Goal: Task Accomplishment & Management: Use online tool/utility

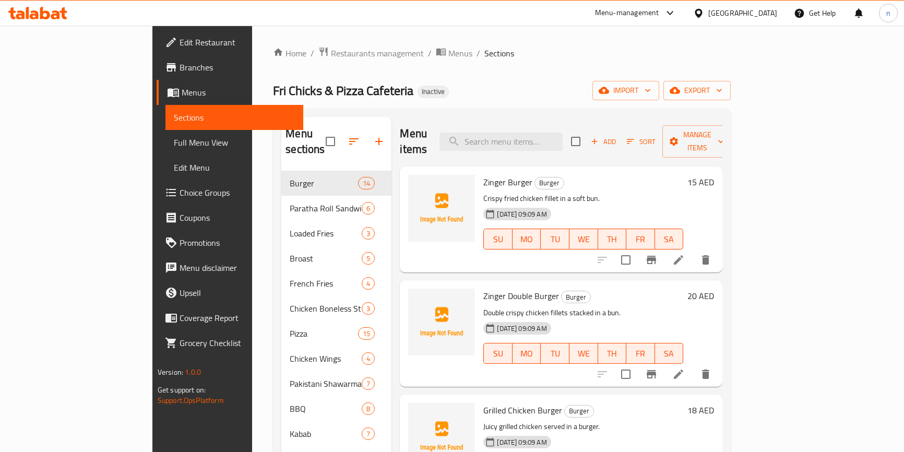
scroll to position [47, 0]
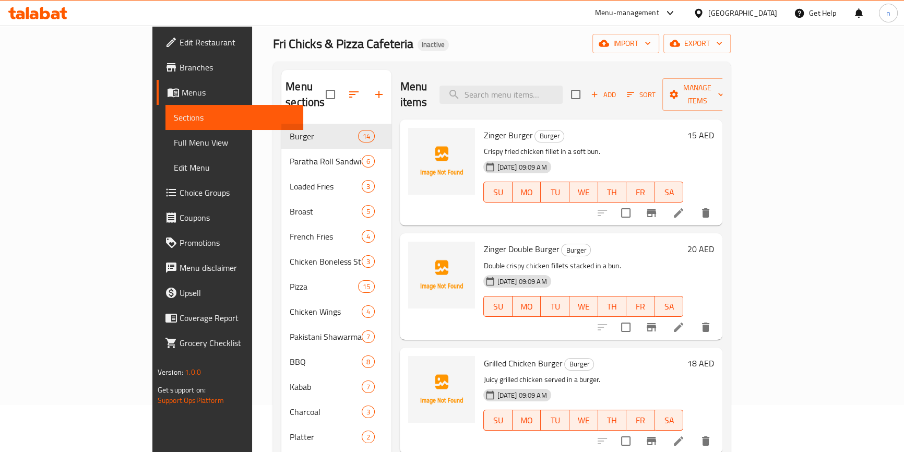
click at [722, 18] on div "United Arab Emirates" at bounding box center [742, 12] width 69 height 11
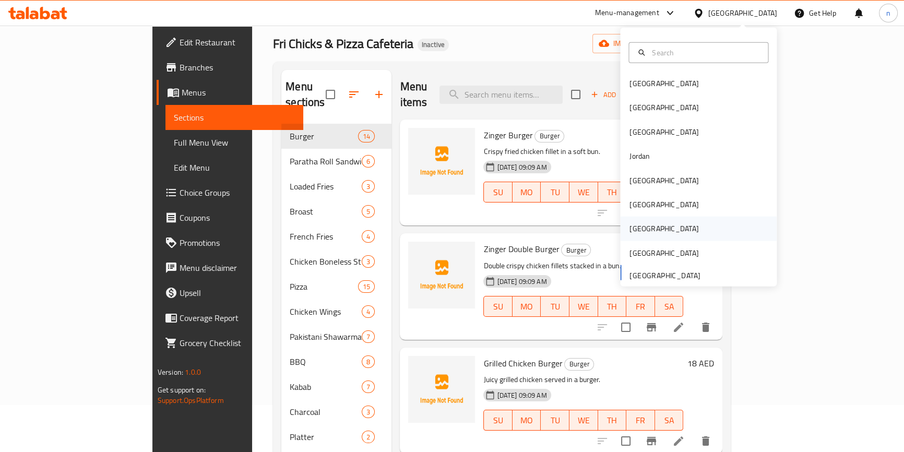
click at [662, 223] on div "[GEOGRAPHIC_DATA]" at bounding box center [698, 229] width 157 height 24
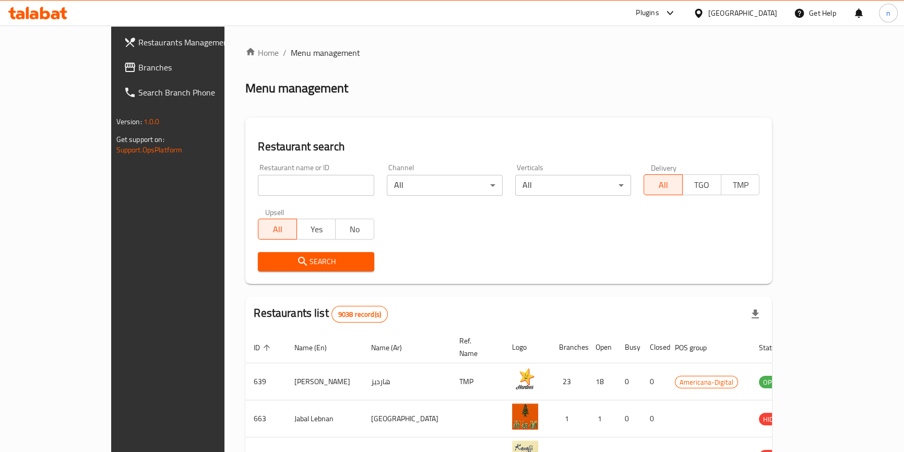
click at [138, 72] on span "Branches" at bounding box center [195, 67] width 115 height 13
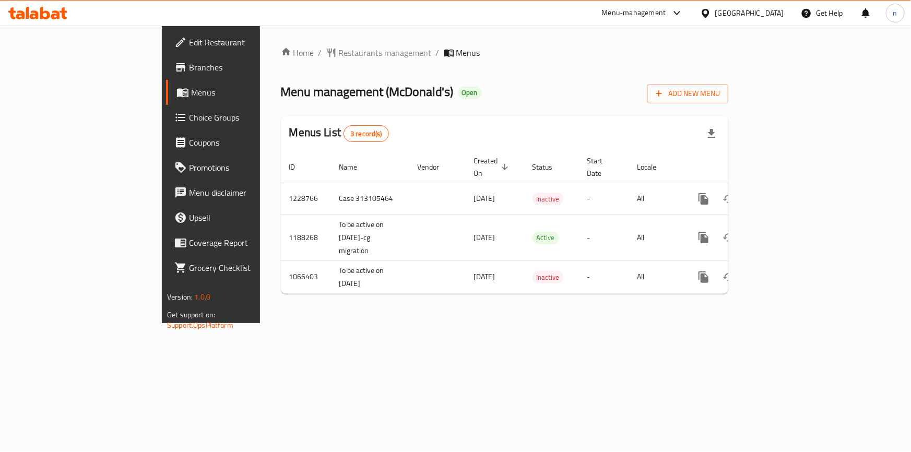
click at [709, 65] on div "Home / Restaurants management / Menus Menu management ( McDonald's ) Open Add N…" at bounding box center [504, 174] width 447 height 256
click at [610, 73] on div "Home / Restaurants management / Menus Menu management ( McDonald's ) Open Add N…" at bounding box center [504, 174] width 447 height 256
click at [601, 96] on div "Menu management ( McDonald's ) Open Add New Menu" at bounding box center [504, 91] width 447 height 23
click at [530, 323] on div "Home / Restaurants management / Menus Menu management ( McDonald's ) Open Add N…" at bounding box center [504, 174] width 489 height 297
click at [189, 72] on span "Branches" at bounding box center [247, 67] width 116 height 13
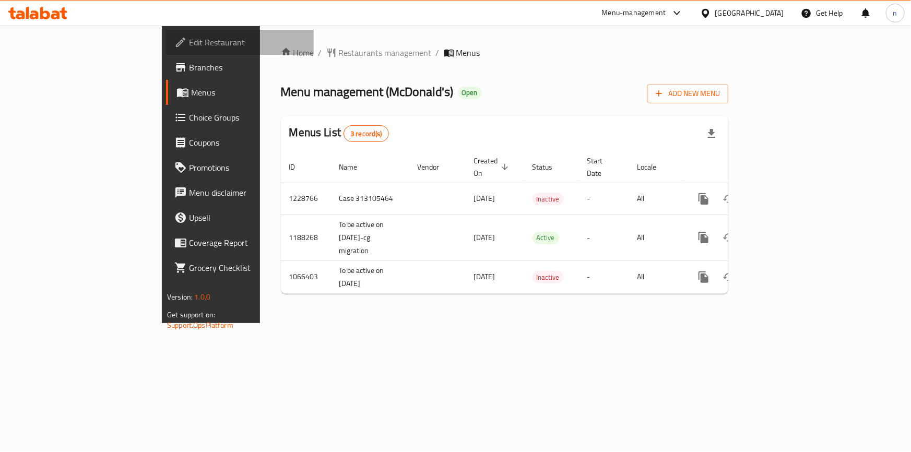
click at [189, 37] on span "Edit Restaurant" at bounding box center [247, 42] width 116 height 13
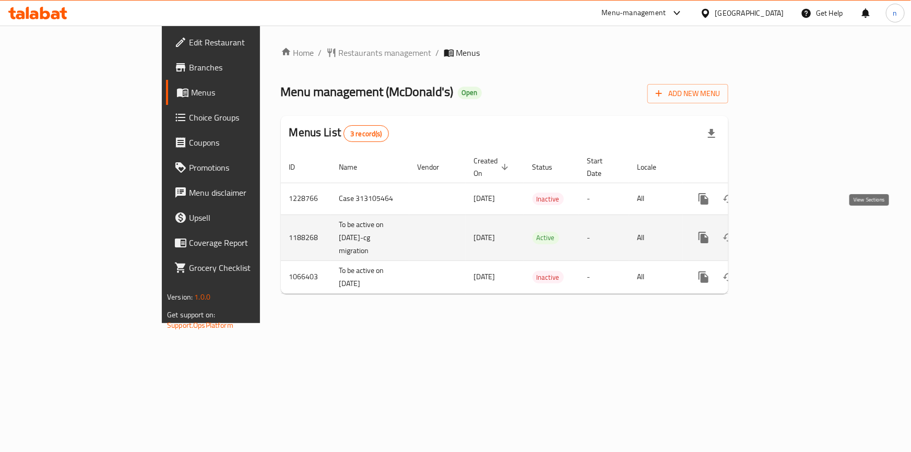
click at [791, 233] on link "enhanced table" at bounding box center [778, 237] width 25 height 25
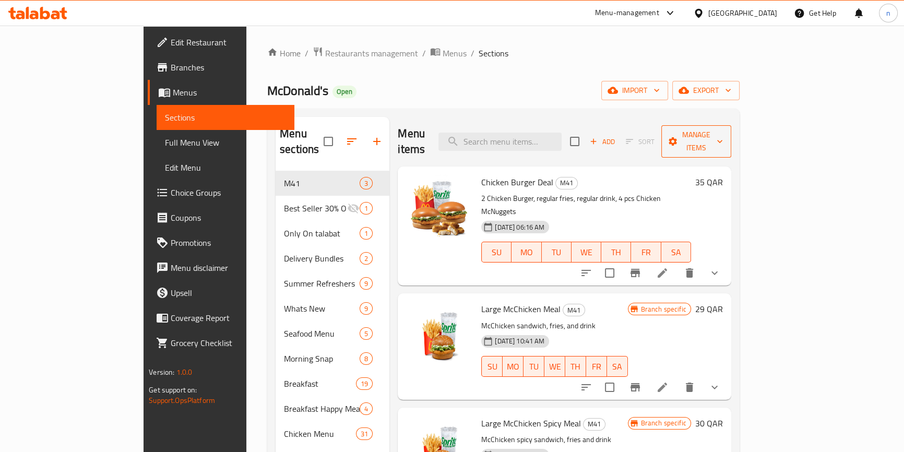
click at [723, 132] on span "Manage items" at bounding box center [696, 141] width 53 height 26
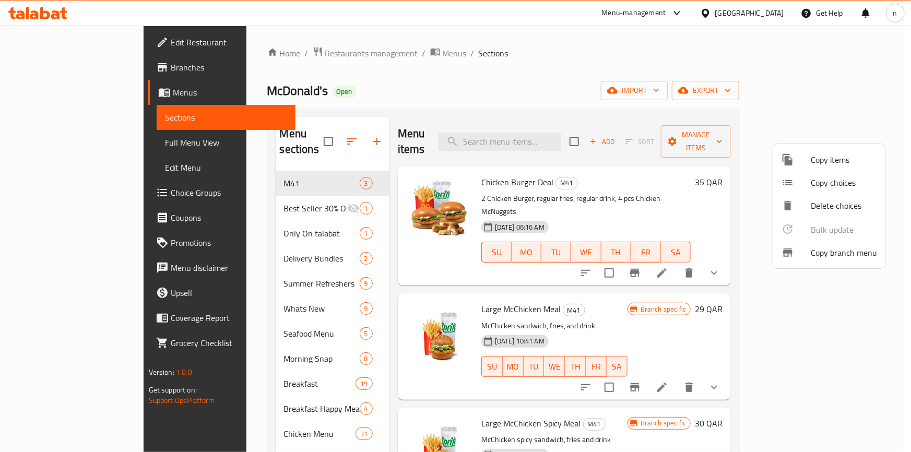
click at [527, 68] on div at bounding box center [455, 226] width 911 height 452
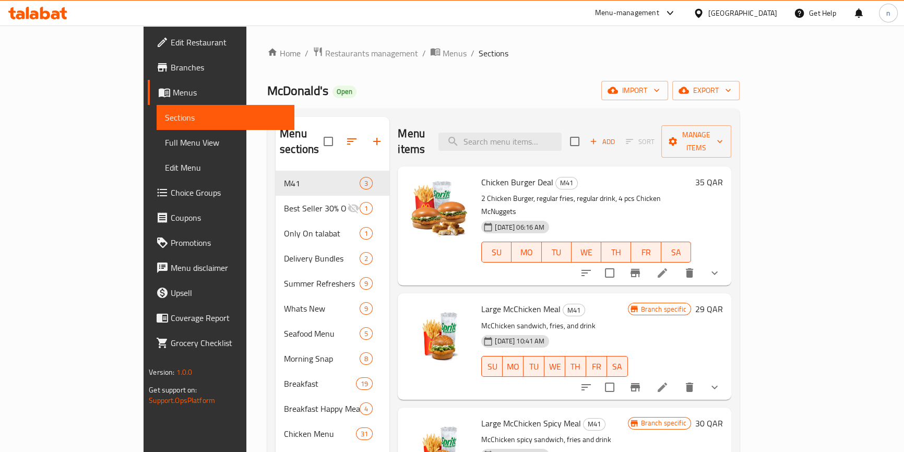
click at [740, 104] on div "Home / Restaurants management / Menus / Sections McDonald's Open import export …" at bounding box center [503, 390] width 472 height 688
click at [689, 93] on icon "button" at bounding box center [683, 90] width 10 height 7
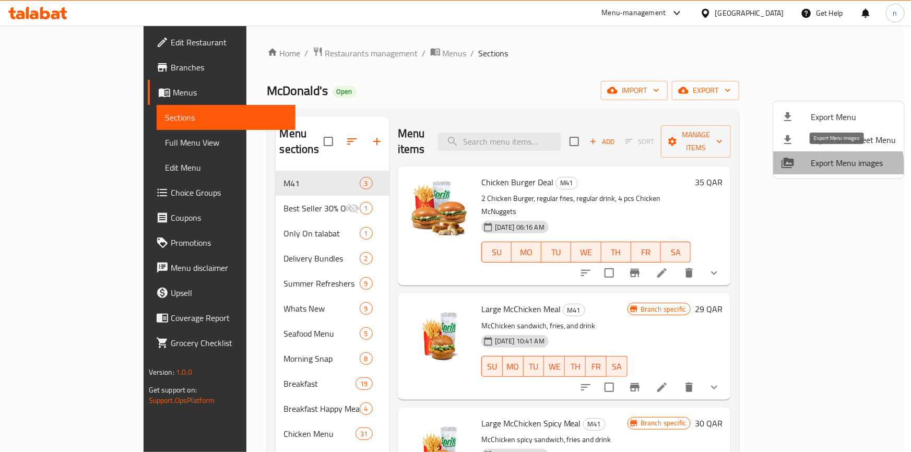
click at [822, 169] on span "Export Menu images" at bounding box center [853, 163] width 85 height 13
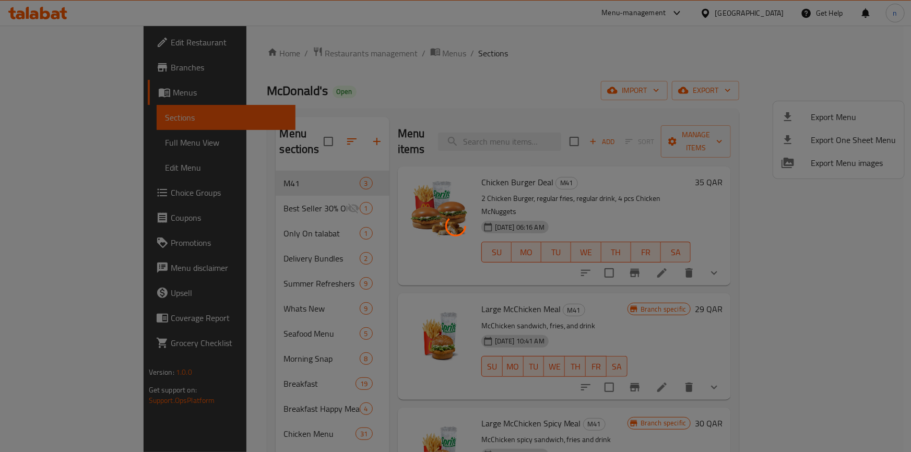
click at [574, 97] on div at bounding box center [455, 226] width 911 height 452
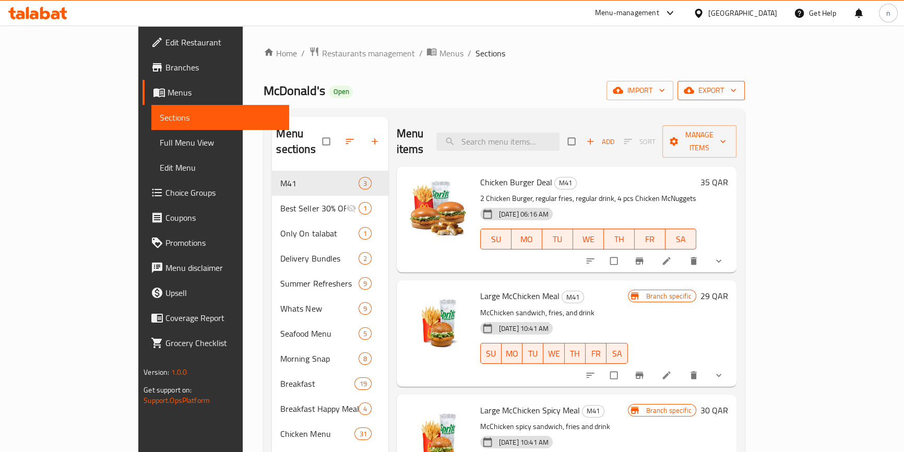
click at [745, 99] on button "export" at bounding box center [710, 90] width 67 height 19
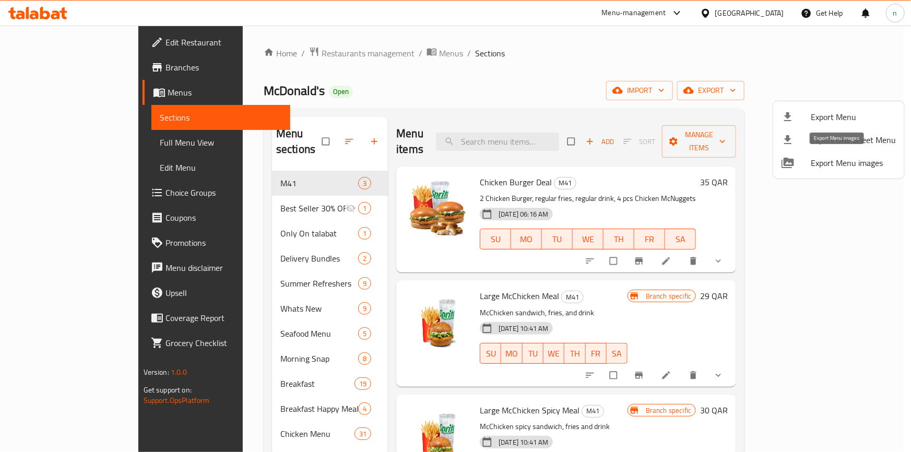
click at [839, 162] on span "Export Menu images" at bounding box center [853, 163] width 85 height 13
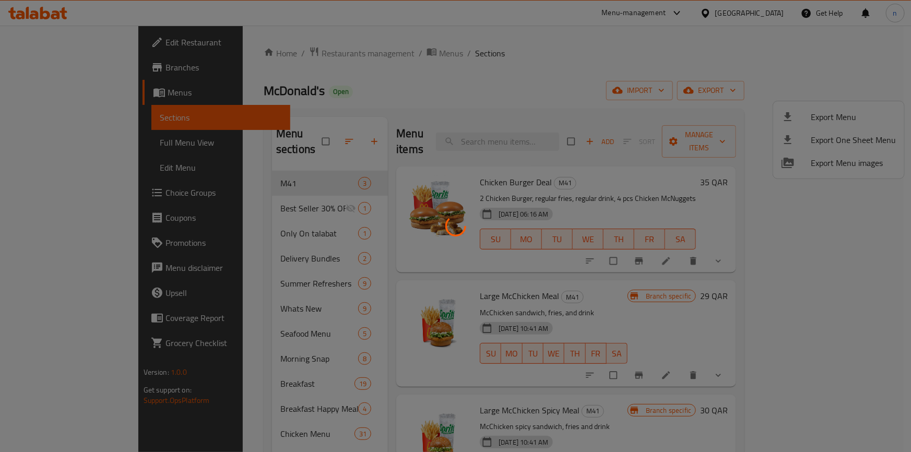
click at [784, 81] on div at bounding box center [455, 226] width 911 height 452
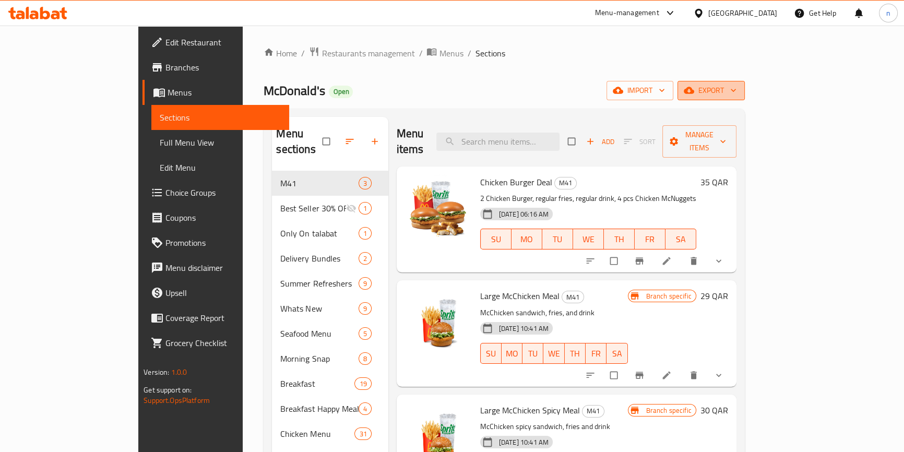
click at [694, 95] on icon "button" at bounding box center [689, 90] width 10 height 10
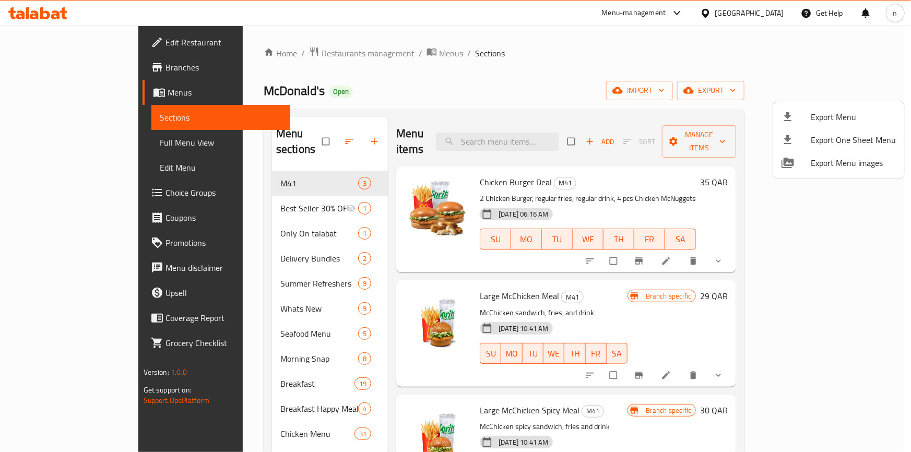
click at [718, 77] on div at bounding box center [455, 226] width 911 height 452
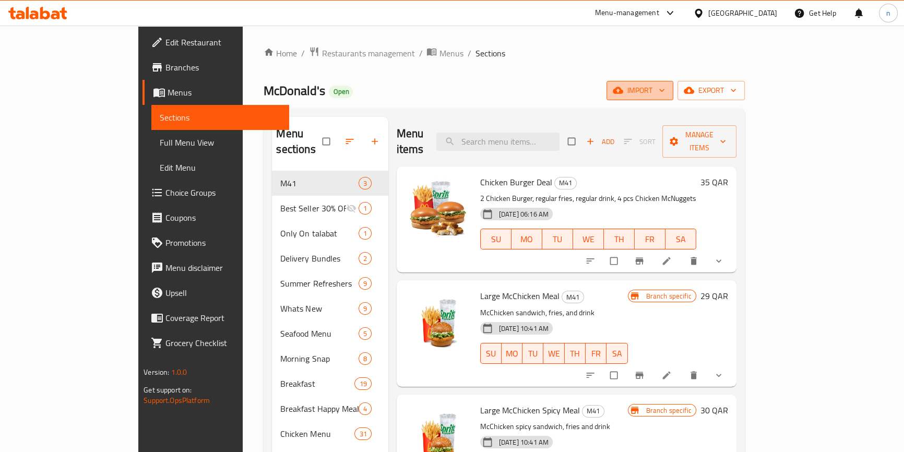
click at [665, 84] on span "import" at bounding box center [640, 90] width 50 height 13
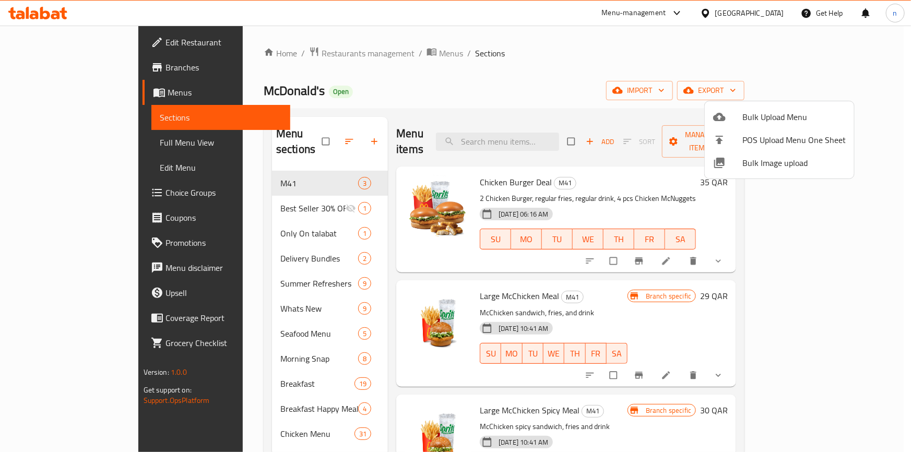
click at [684, 76] on div at bounding box center [455, 226] width 911 height 452
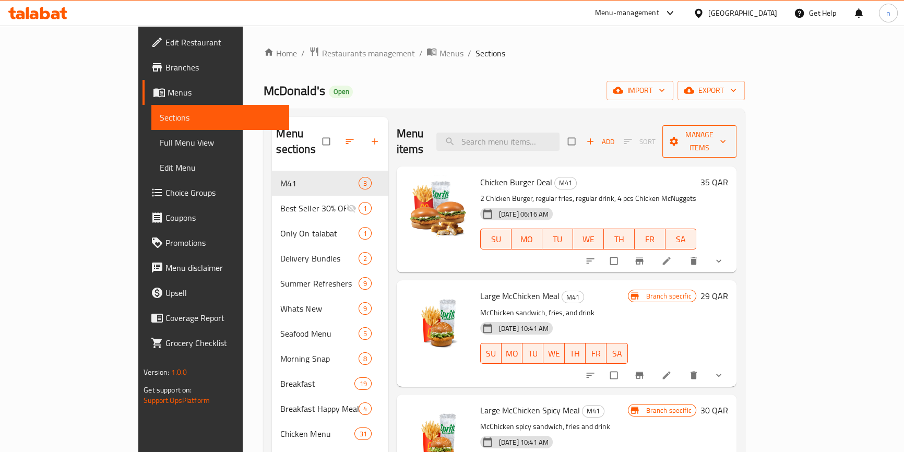
click at [681, 136] on span "button" at bounding box center [675, 141] width 13 height 10
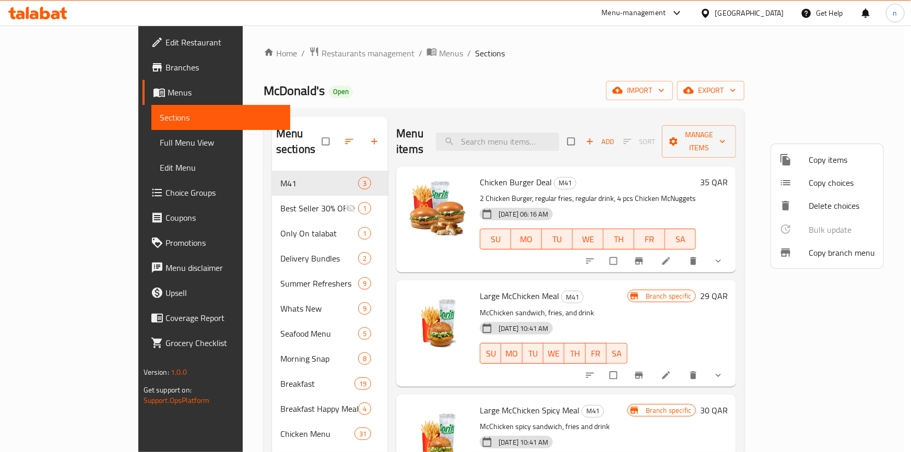
click at [842, 256] on span "Copy branch menu" at bounding box center [841, 252] width 66 height 13
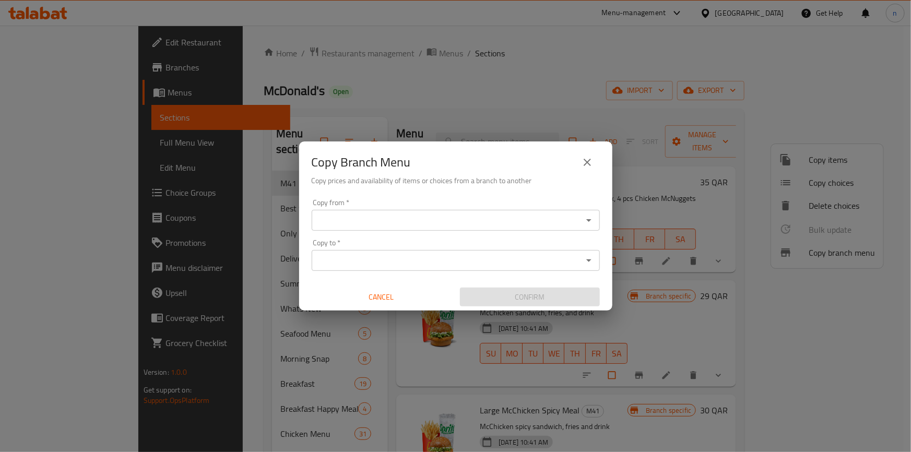
click at [426, 215] on input "Copy from   *" at bounding box center [447, 220] width 265 height 15
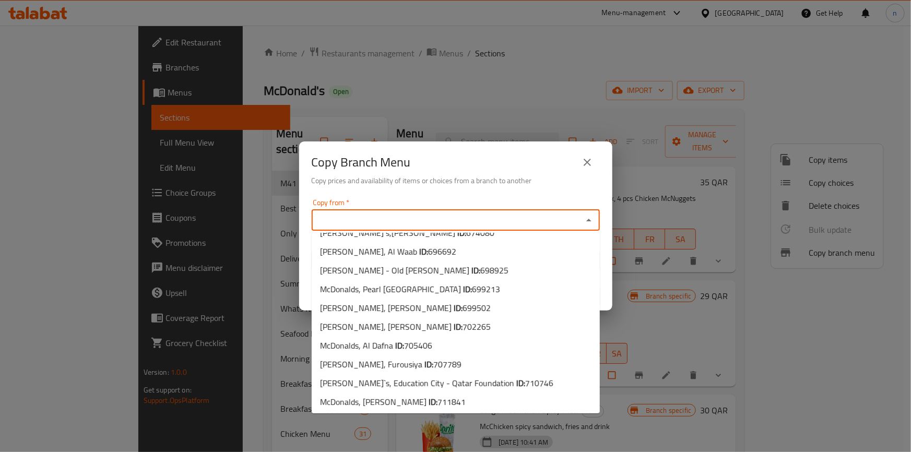
scroll to position [1141, 0]
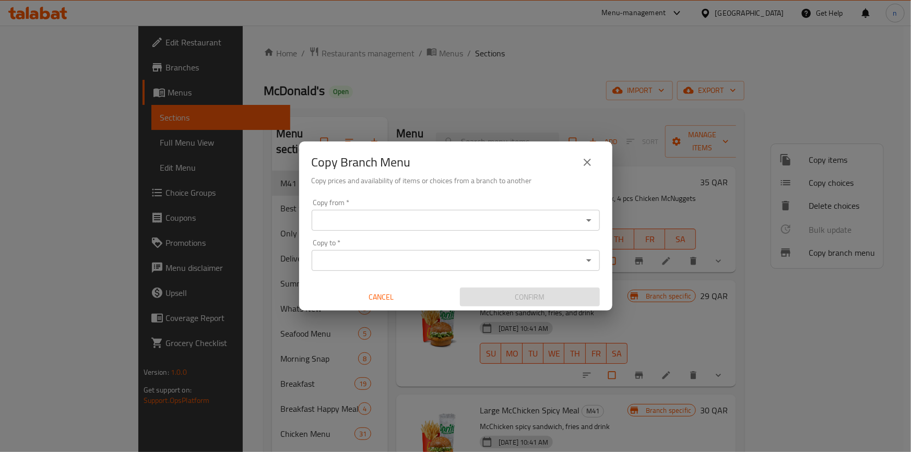
click at [506, 218] on input "Copy from   *" at bounding box center [447, 220] width 265 height 15
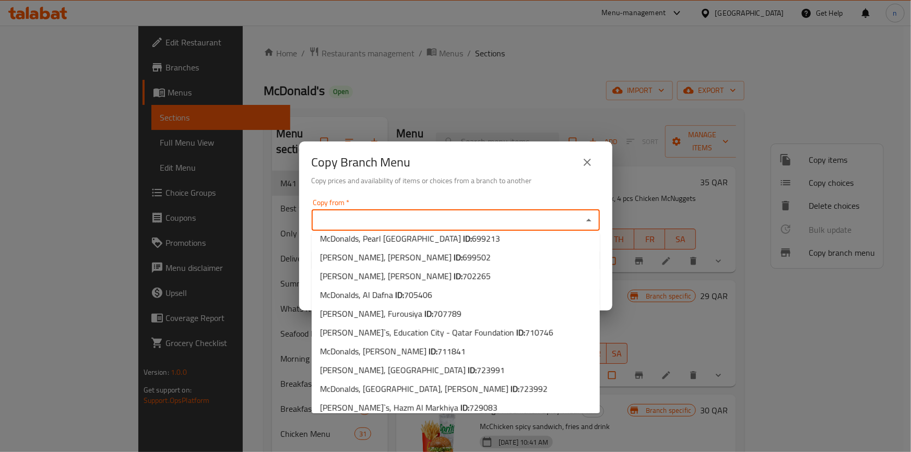
click at [466, 436] on li "McDonald's, Musheireb ID: 764110" at bounding box center [456, 445] width 288 height 19
type input "McDonald's, Musheireb"
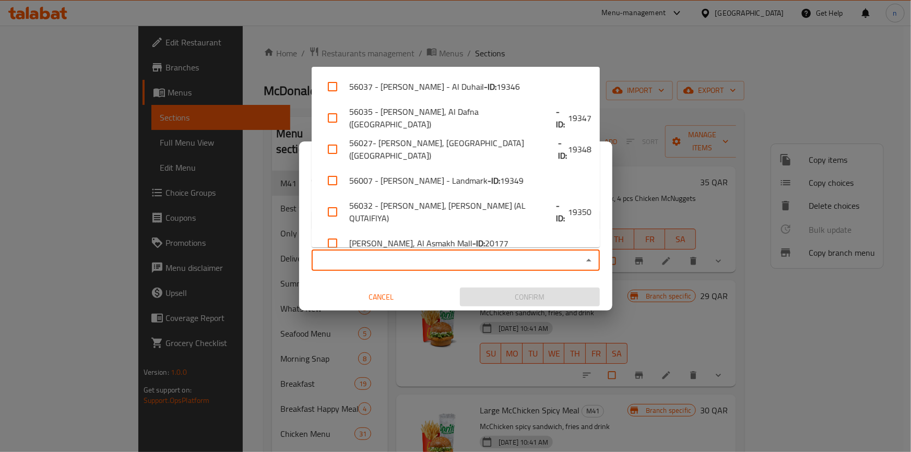
click at [470, 258] on input "Copy to   *" at bounding box center [447, 260] width 265 height 15
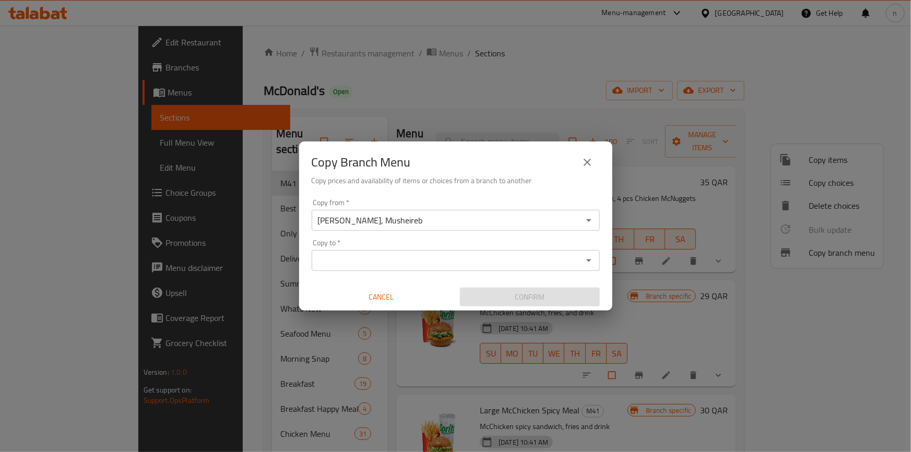
click at [492, 259] on input "Copy to   *" at bounding box center [447, 260] width 265 height 15
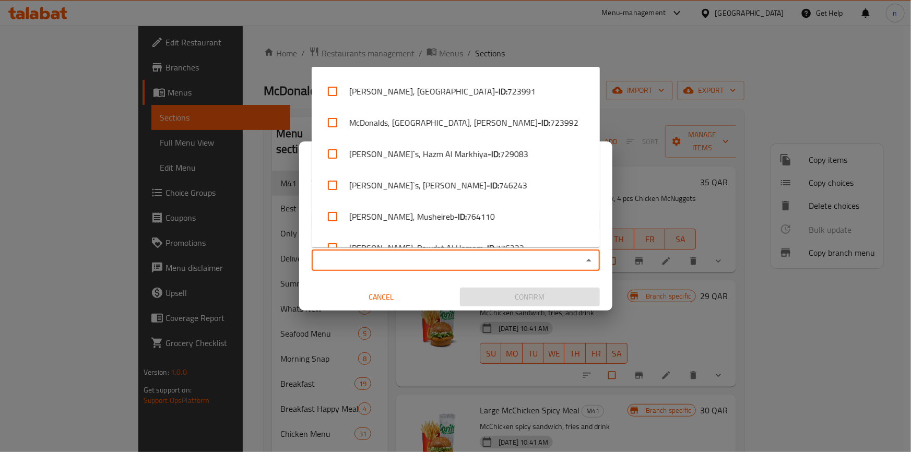
scroll to position [2018, 0]
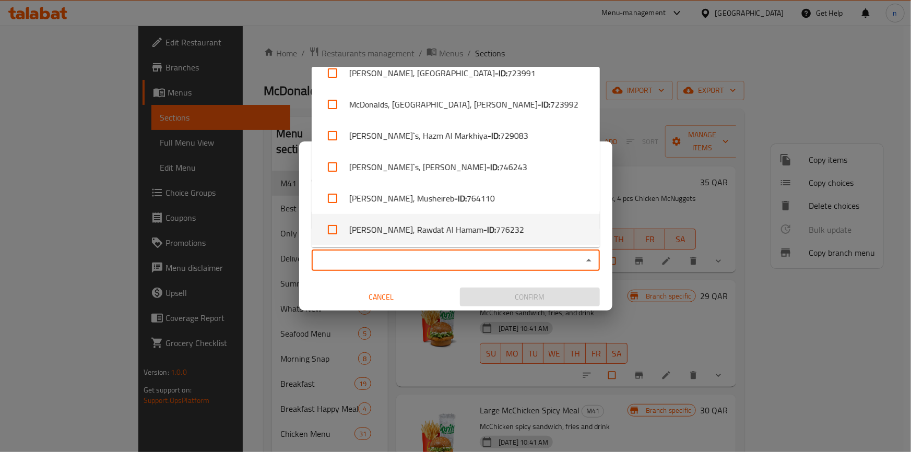
click at [527, 224] on li "McDonald's, Rawdat Al Hamam - ID: 776232" at bounding box center [456, 229] width 288 height 31
checkbox input "true"
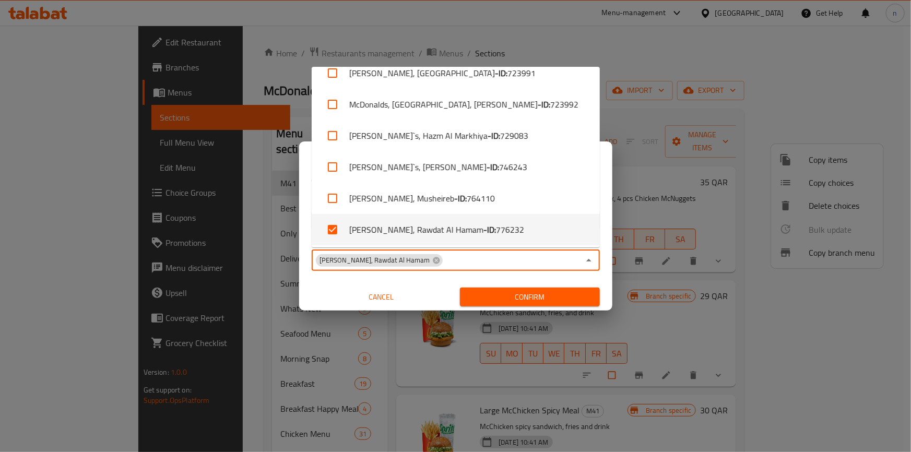
click at [517, 259] on input "Copy to   *" at bounding box center [512, 260] width 136 height 15
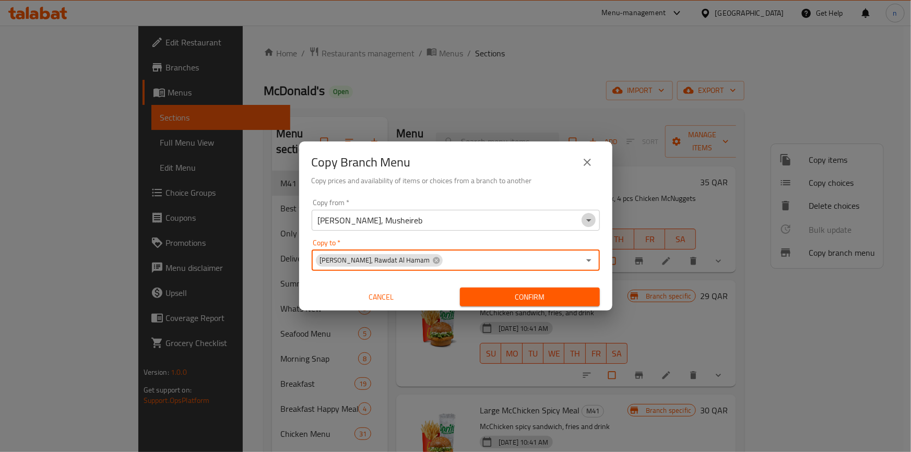
click at [591, 222] on icon "Open" at bounding box center [588, 220] width 13 height 13
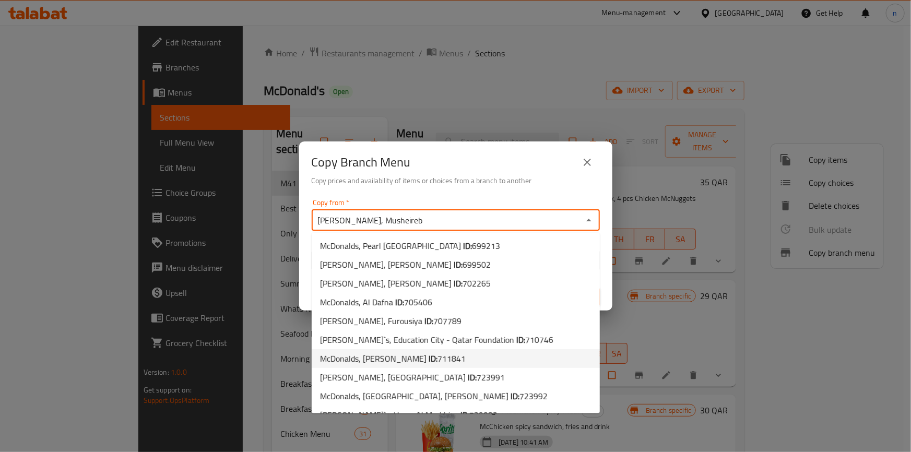
scroll to position [1141, 0]
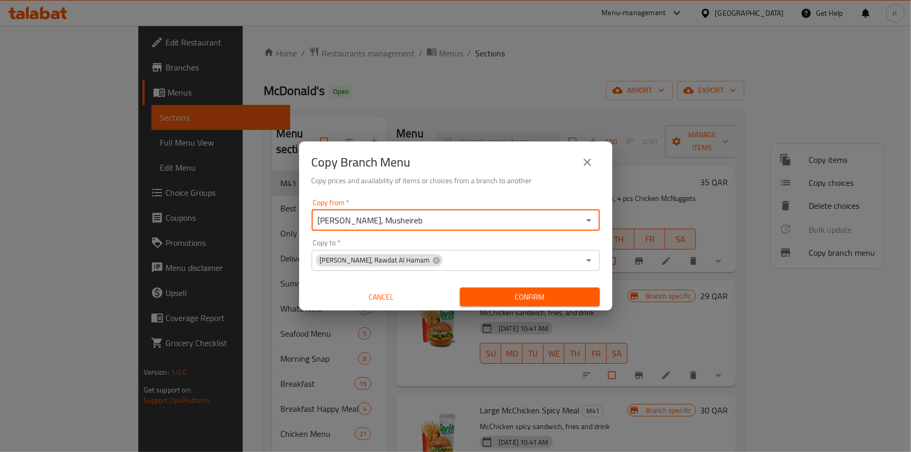
click at [590, 219] on icon "Open" at bounding box center [588, 220] width 5 height 3
click at [585, 262] on icon "Open" at bounding box center [588, 260] width 13 height 13
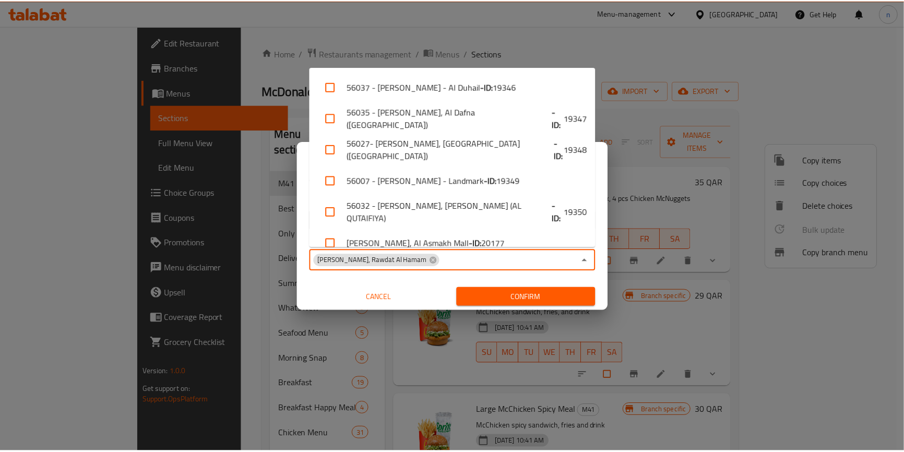
scroll to position [2015, 0]
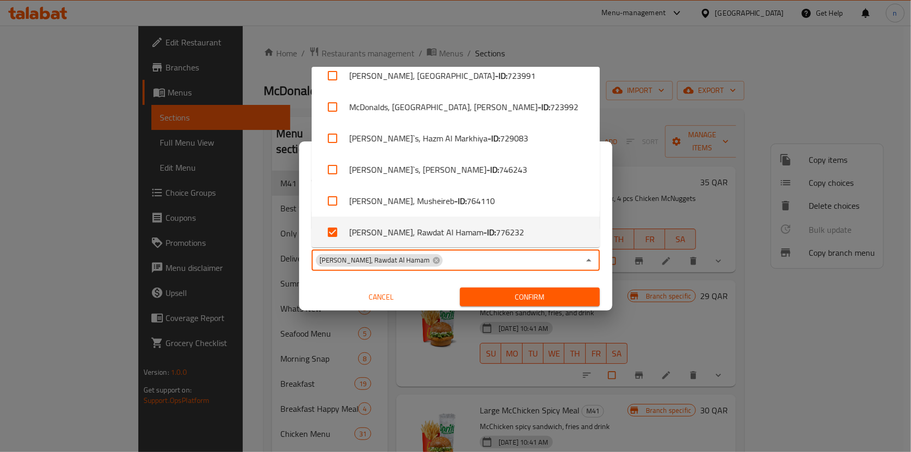
click at [469, 297] on span "Confirm" at bounding box center [529, 297] width 123 height 13
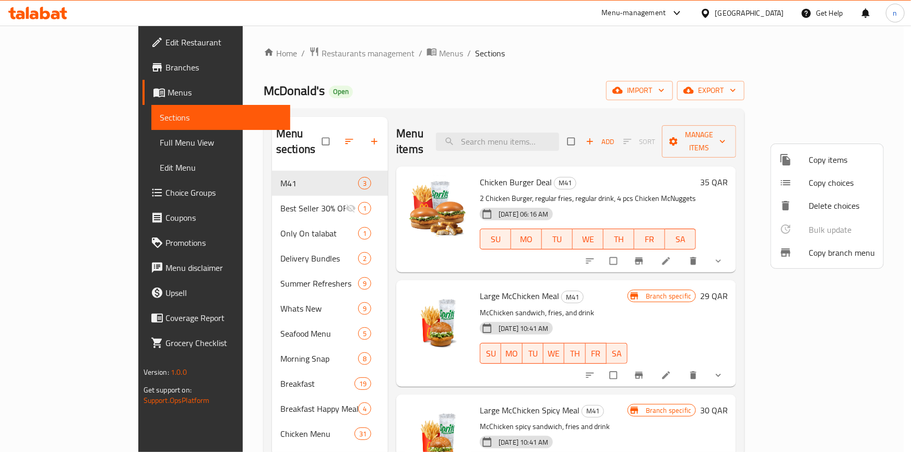
click at [424, 104] on div at bounding box center [455, 226] width 911 height 452
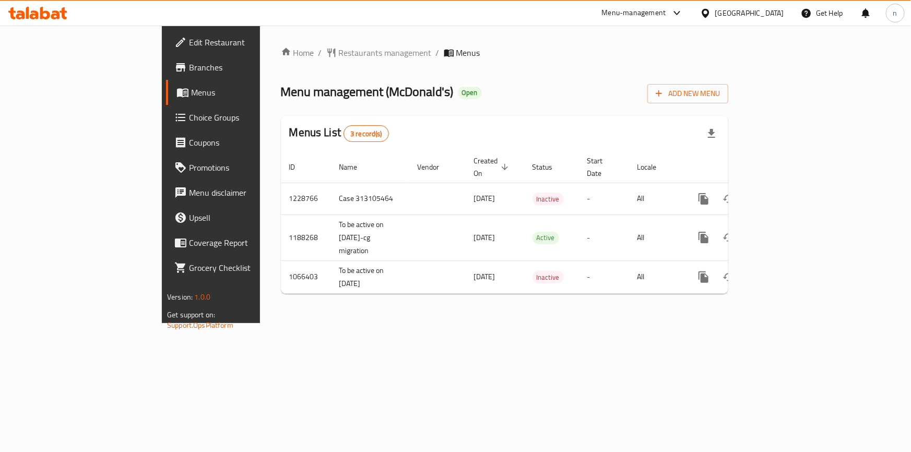
click at [490, 318] on div "Home / Restaurants management / Menus Menu management ( McDonald's ) Open Add N…" at bounding box center [504, 174] width 489 height 297
click at [417, 318] on div "Home / Restaurants management / Menus Menu management ( McDonald's ) Open Add N…" at bounding box center [504, 174] width 489 height 297
click at [532, 323] on div "Home / Restaurants management / Menus Menu management ( McDonald's ) Open Add N…" at bounding box center [504, 174] width 489 height 297
click at [427, 323] on div "Home / Restaurants management / Menus Menu management ( McDonald's ) Open Add N…" at bounding box center [504, 174] width 489 height 297
click at [189, 72] on span "Branches" at bounding box center [247, 67] width 116 height 13
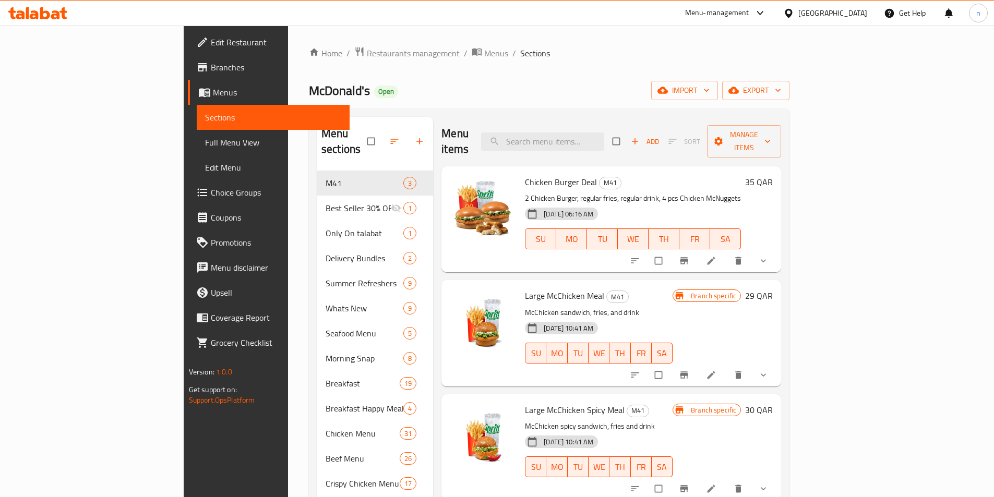
click at [211, 71] on span "Branches" at bounding box center [276, 67] width 130 height 13
